Goal: Task Accomplishment & Management: Use online tool/utility

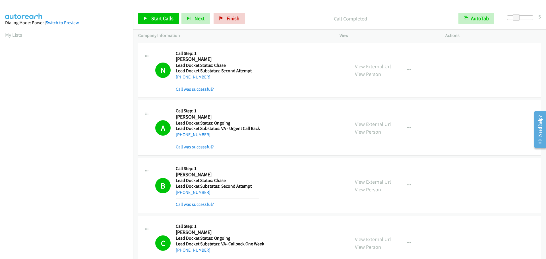
click at [14, 37] on link "My Lists" at bounding box center [13, 35] width 17 height 7
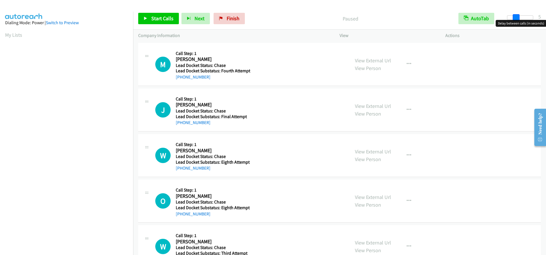
drag, startPoint x: 507, startPoint y: 16, endPoint x: 516, endPoint y: 16, distance: 9.1
click at [516, 16] on span at bounding box center [515, 17] width 7 height 7
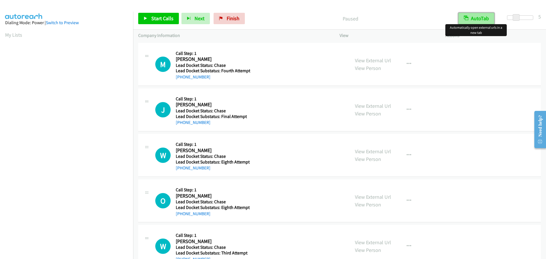
click at [476, 18] on button "AutoTab" at bounding box center [476, 18] width 36 height 11
click at [153, 18] on span "Start Calls" at bounding box center [162, 18] width 22 height 7
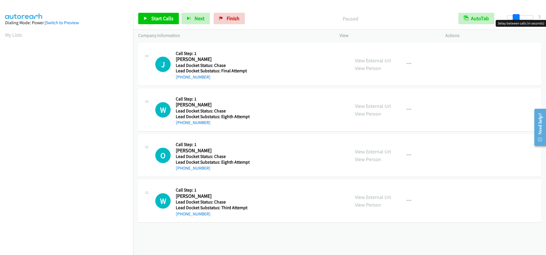
drag, startPoint x: 508, startPoint y: 16, endPoint x: 516, endPoint y: 16, distance: 8.0
click at [516, 16] on span at bounding box center [515, 17] width 7 height 7
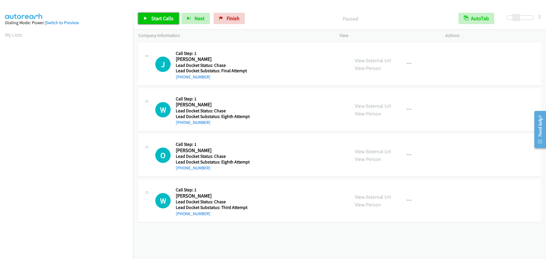
click at [153, 18] on span "Start Calls" at bounding box center [162, 18] width 22 height 7
click at [18, 36] on link "My Lists" at bounding box center [13, 35] width 17 height 7
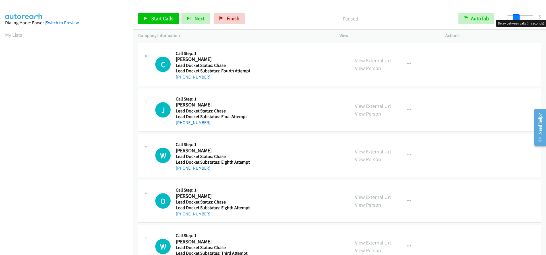
drag, startPoint x: 506, startPoint y: 19, endPoint x: 515, endPoint y: 18, distance: 8.3
click at [515, 18] on span at bounding box center [515, 17] width 7 height 7
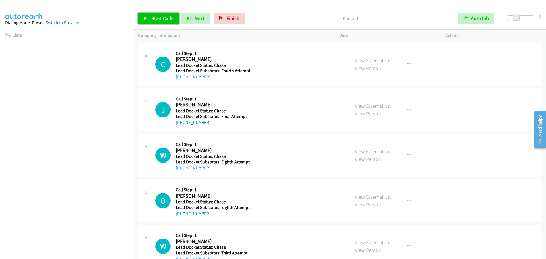
click at [152, 18] on span "Start Calls" at bounding box center [162, 18] width 22 height 7
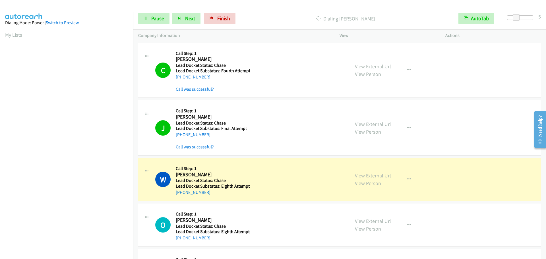
scroll to position [60, 0]
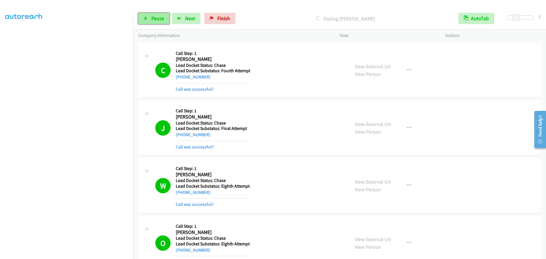
click at [154, 16] on span "Pause" at bounding box center [157, 18] width 13 height 7
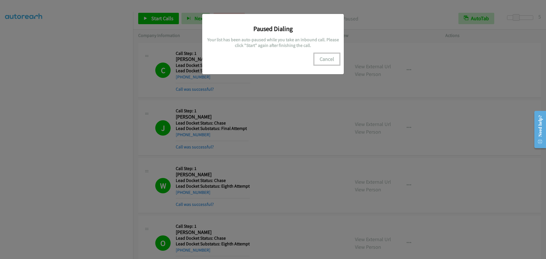
click at [328, 57] on button "Cancel" at bounding box center [326, 58] width 25 height 11
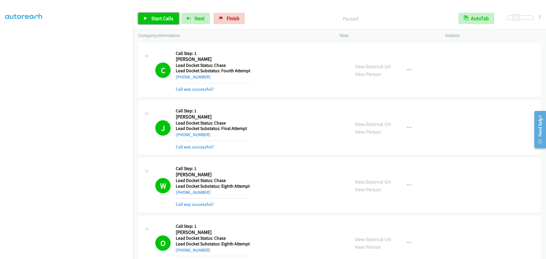
click at [162, 20] on span "Start Calls" at bounding box center [162, 18] width 22 height 7
click at [157, 19] on span "Pause" at bounding box center [157, 18] width 13 height 7
click at [157, 19] on span "Start Calls" at bounding box center [162, 18] width 22 height 7
click at [157, 17] on span "Pause" at bounding box center [157, 18] width 13 height 7
click at [157, 18] on span "Start Calls" at bounding box center [162, 18] width 22 height 7
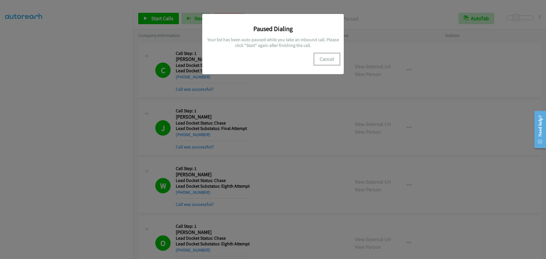
click at [325, 59] on button "Cancel" at bounding box center [326, 58] width 25 height 11
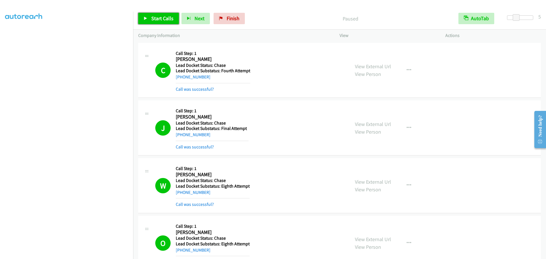
click at [156, 21] on span "Start Calls" at bounding box center [162, 18] width 22 height 7
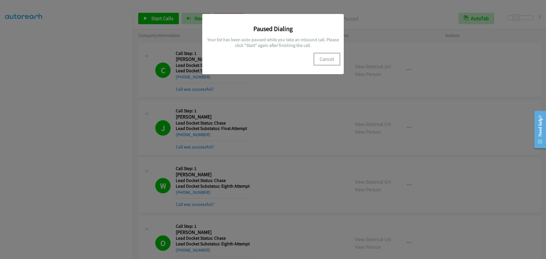
click at [325, 59] on button "Cancel" at bounding box center [326, 58] width 25 height 11
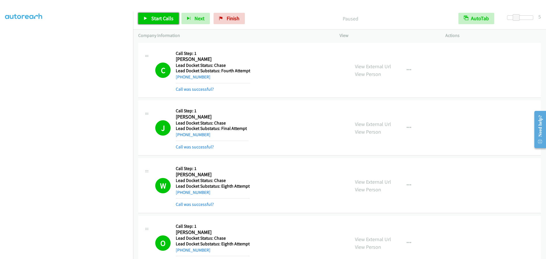
drag, startPoint x: 152, startPoint y: 17, endPoint x: 159, endPoint y: 13, distance: 8.3
click at [152, 17] on span "Start Calls" at bounding box center [162, 18] width 22 height 7
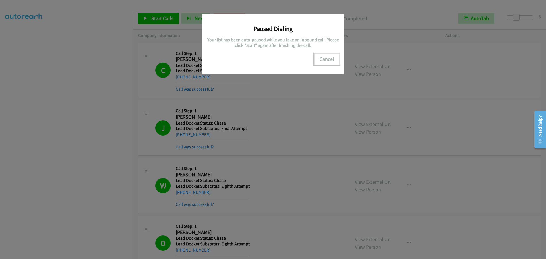
click at [329, 59] on button "Cancel" at bounding box center [326, 58] width 25 height 11
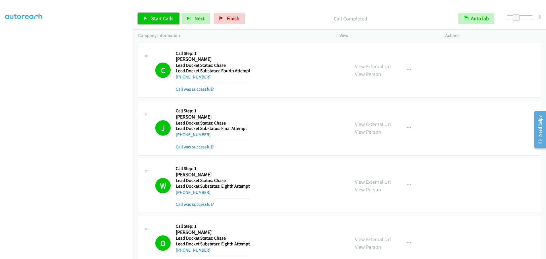
click at [164, 16] on span "Start Calls" at bounding box center [162, 18] width 22 height 7
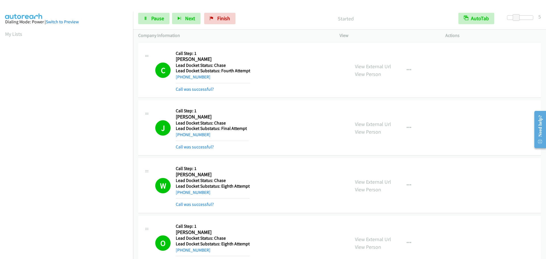
scroll to position [0, 0]
click at [148, 20] on link "Pause" at bounding box center [153, 18] width 31 height 11
click at [148, 20] on link "Start Calls" at bounding box center [158, 18] width 41 height 11
click at [155, 19] on span "Pause" at bounding box center [157, 18] width 13 height 7
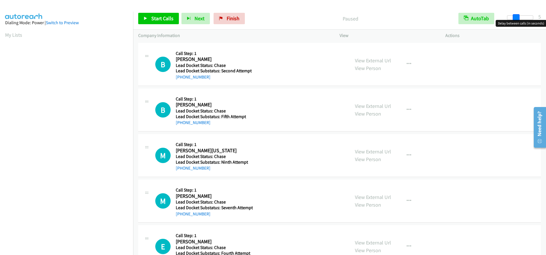
drag, startPoint x: 506, startPoint y: 18, endPoint x: 515, endPoint y: 17, distance: 9.1
click at [515, 17] on span at bounding box center [515, 17] width 7 height 7
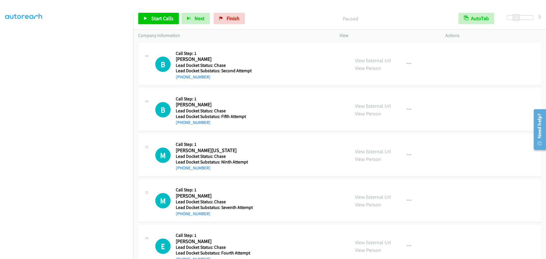
scroll to position [60, 0]
click at [158, 18] on span "Start Calls" at bounding box center [162, 18] width 22 height 7
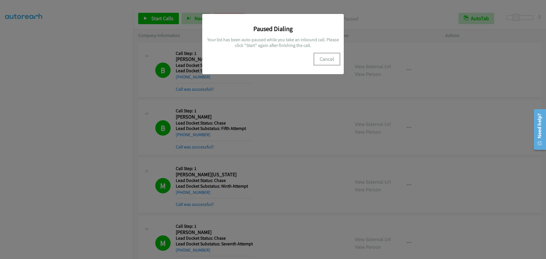
click at [327, 57] on button "Cancel" at bounding box center [326, 58] width 25 height 11
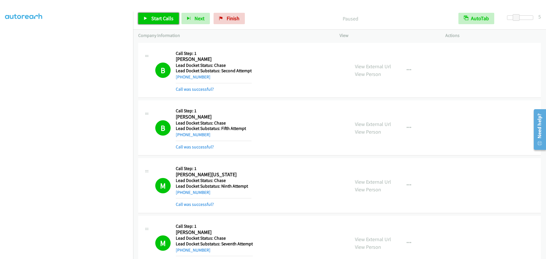
click at [153, 18] on span "Start Calls" at bounding box center [162, 18] width 22 height 7
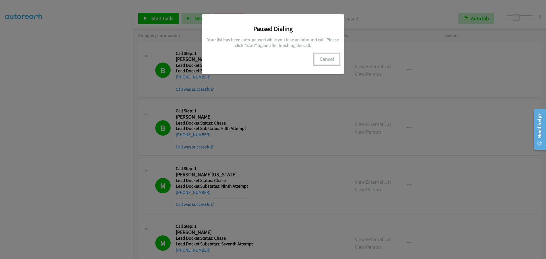
click at [330, 59] on button "Cancel" at bounding box center [326, 58] width 25 height 11
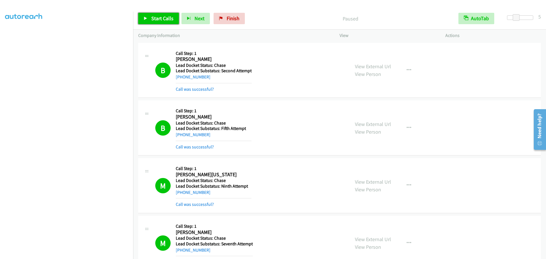
click at [166, 20] on span "Start Calls" at bounding box center [162, 18] width 22 height 7
click at [157, 20] on span "Pause" at bounding box center [157, 18] width 13 height 7
click at [158, 18] on span "Start Calls" at bounding box center [162, 18] width 22 height 7
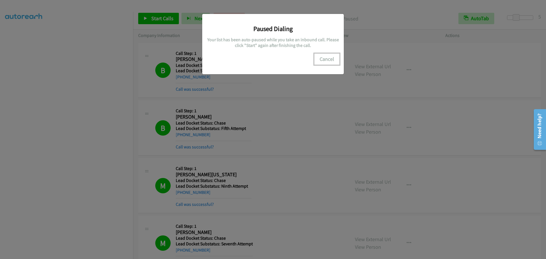
click at [330, 56] on button "Cancel" at bounding box center [326, 58] width 25 height 11
click at [325, 59] on button "Cancel" at bounding box center [326, 58] width 25 height 11
click at [332, 58] on button "Cancel" at bounding box center [326, 58] width 25 height 11
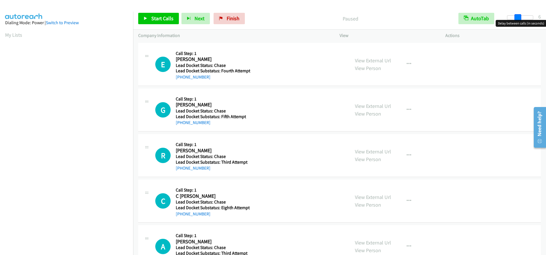
drag, startPoint x: 508, startPoint y: 18, endPoint x: 519, endPoint y: 18, distance: 10.8
click at [519, 18] on span at bounding box center [517, 17] width 7 height 7
click at [517, 18] on span at bounding box center [515, 17] width 7 height 7
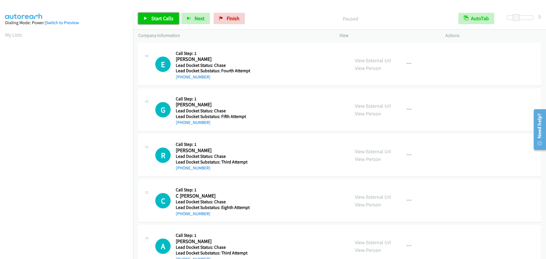
click at [162, 16] on span "Start Calls" at bounding box center [162, 18] width 22 height 7
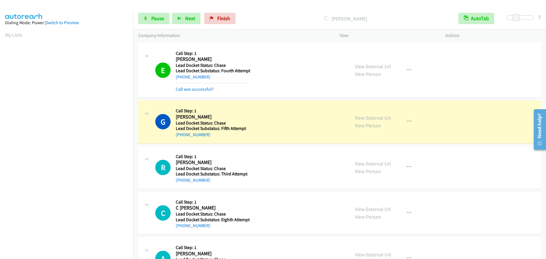
scroll to position [60, 0]
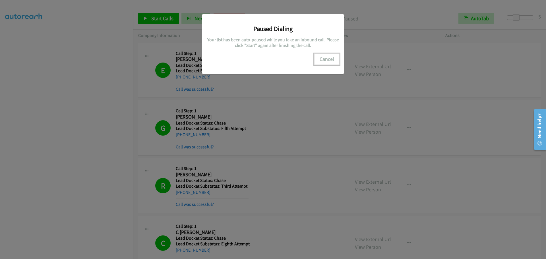
click at [327, 60] on button "Cancel" at bounding box center [326, 58] width 25 height 11
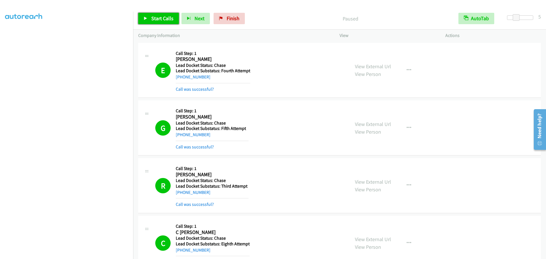
click at [159, 20] on span "Start Calls" at bounding box center [162, 18] width 22 height 7
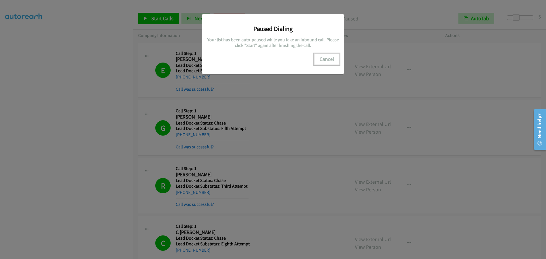
click at [329, 61] on button "Cancel" at bounding box center [326, 58] width 25 height 11
click at [327, 60] on button "Cancel" at bounding box center [326, 58] width 25 height 11
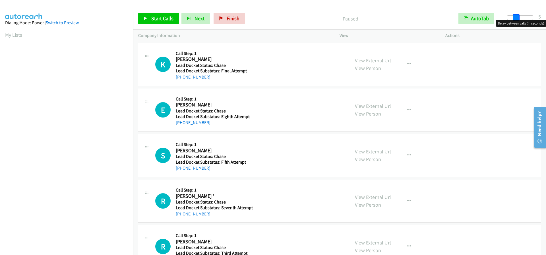
drag, startPoint x: 508, startPoint y: 18, endPoint x: 517, endPoint y: 18, distance: 8.9
click at [517, 18] on span at bounding box center [515, 17] width 7 height 7
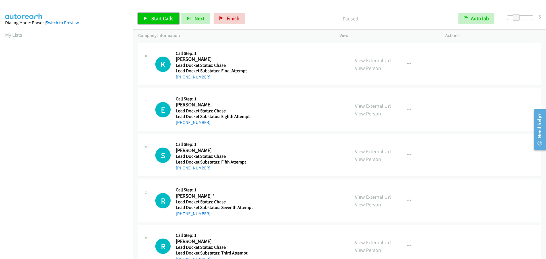
click at [158, 16] on span "Start Calls" at bounding box center [162, 18] width 22 height 7
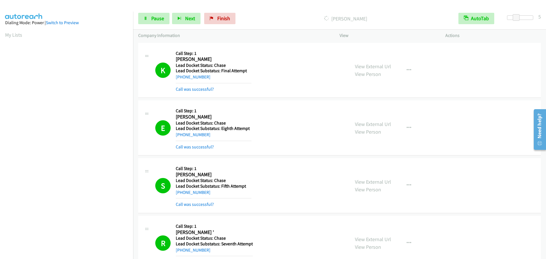
scroll to position [60, 0]
click at [155, 17] on span "Pause" at bounding box center [157, 18] width 13 height 7
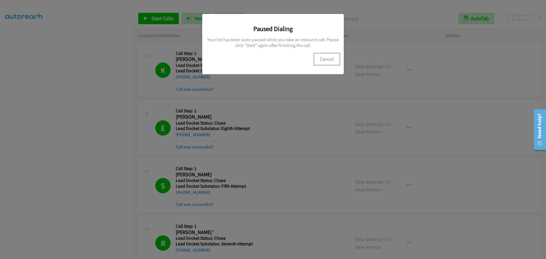
click at [326, 59] on button "Cancel" at bounding box center [326, 58] width 25 height 11
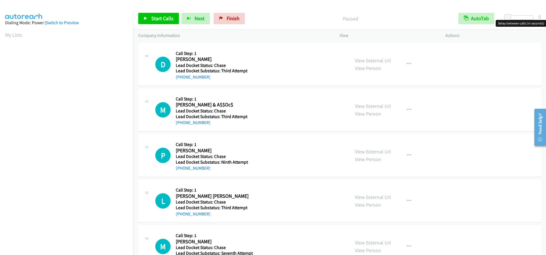
drag, startPoint x: 504, startPoint y: 17, endPoint x: 508, endPoint y: 18, distance: 4.7
click at [510, 18] on div at bounding box center [520, 19] width 36 height 9
drag, startPoint x: 508, startPoint y: 18, endPoint x: 516, endPoint y: 19, distance: 8.3
click at [516, 19] on span at bounding box center [515, 17] width 7 height 7
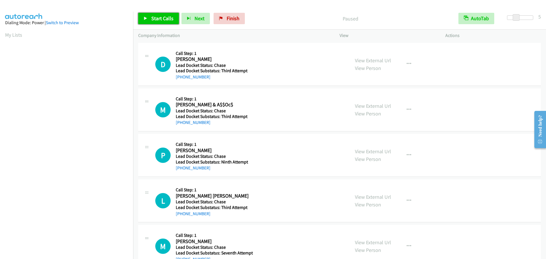
click at [155, 20] on span "Start Calls" at bounding box center [162, 18] width 22 height 7
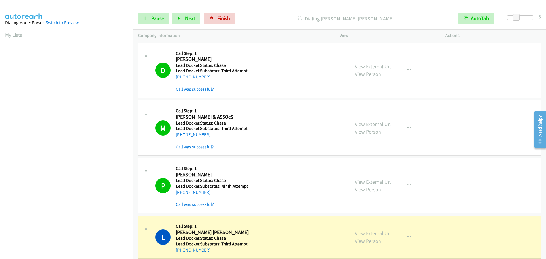
scroll to position [60, 0]
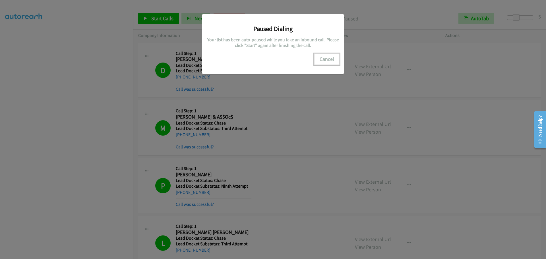
click at [325, 57] on button "Cancel" at bounding box center [326, 58] width 25 height 11
click at [324, 58] on button "Cancel" at bounding box center [326, 58] width 25 height 11
